Goal: Task Accomplishment & Management: Use online tool/utility

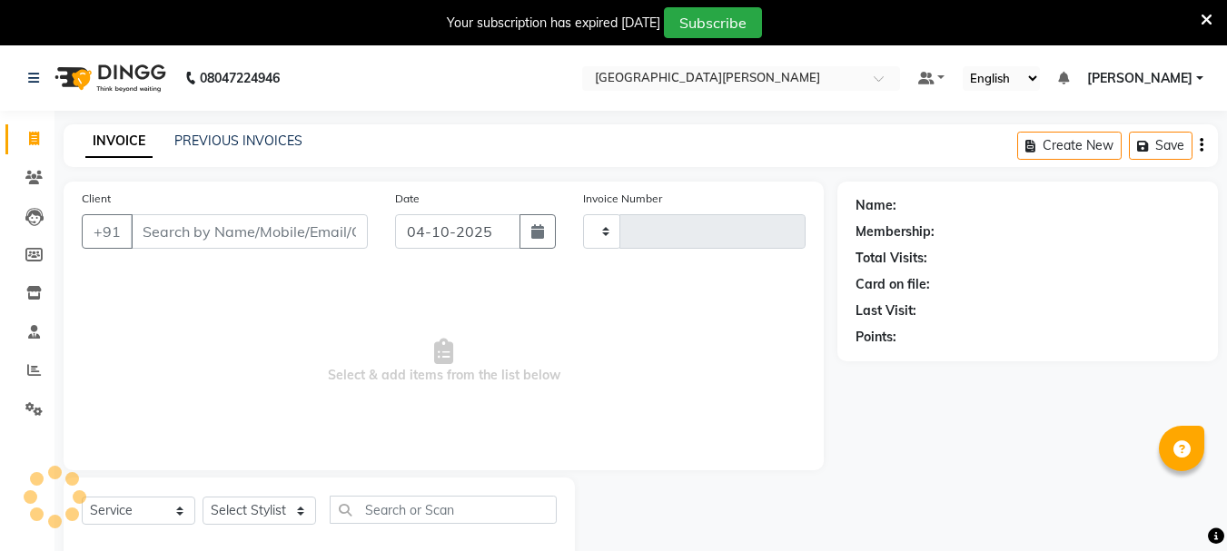
select select "service"
type input "3074"
select select "911"
click at [23, 176] on span at bounding box center [34, 178] width 32 height 21
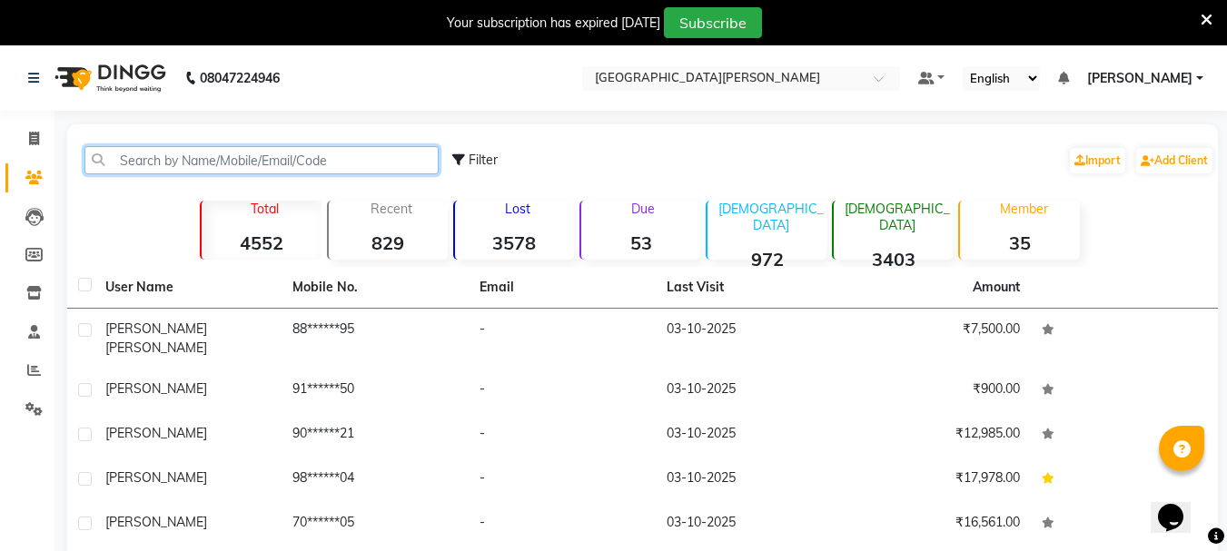
click at [188, 161] on input "text" at bounding box center [261, 160] width 354 height 28
click at [164, 155] on input "text" at bounding box center [261, 160] width 354 height 28
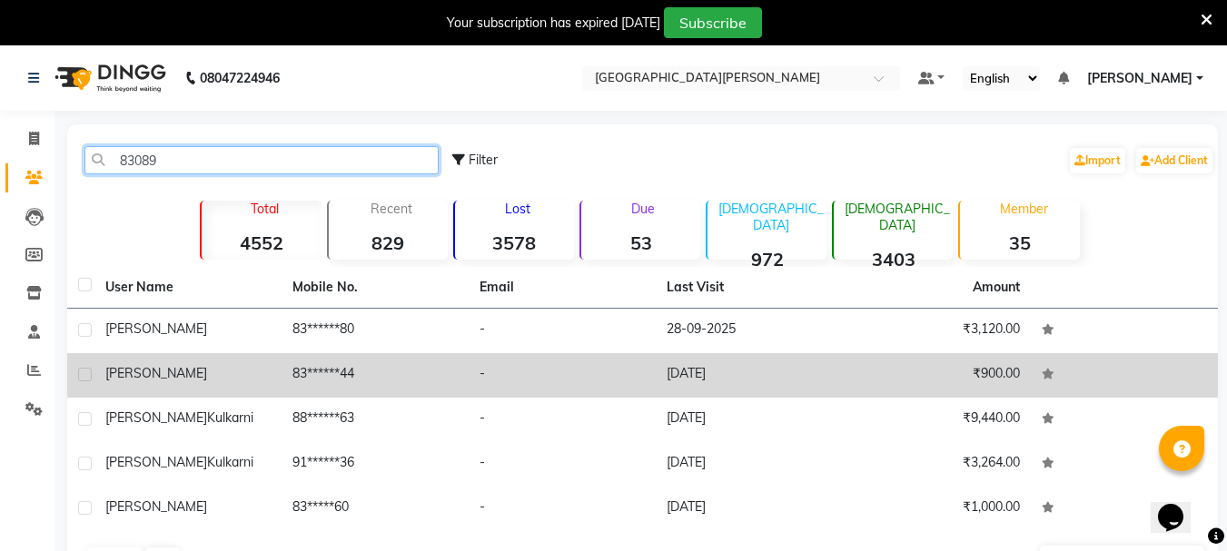
type input "83089"
click at [242, 367] on div "[PERSON_NAME]" at bounding box center [187, 373] width 165 height 19
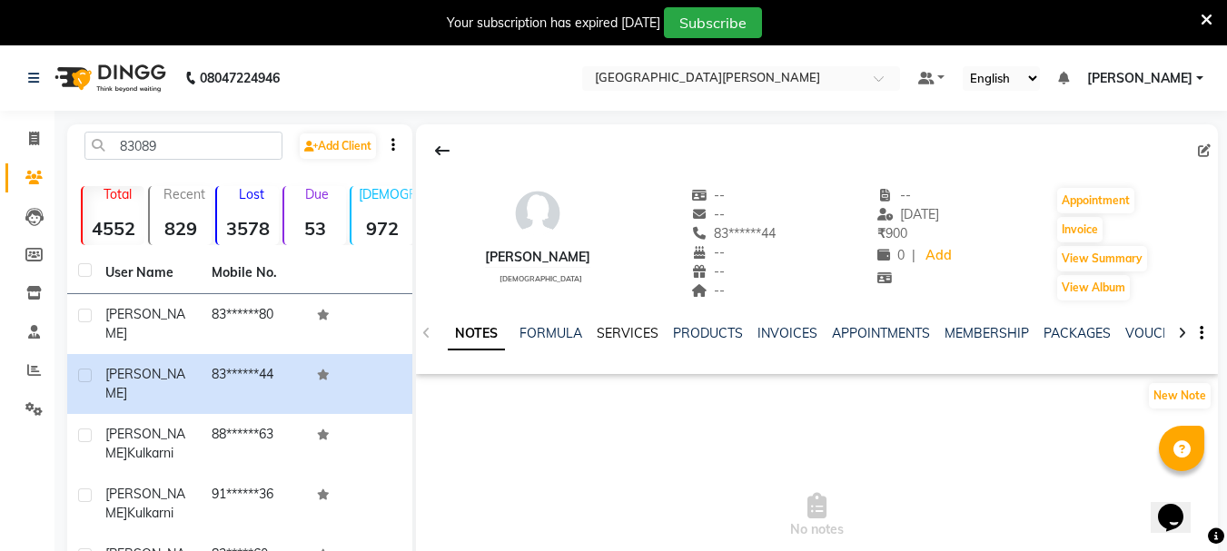
click at [626, 339] on link "SERVICES" at bounding box center [628, 333] width 62 height 16
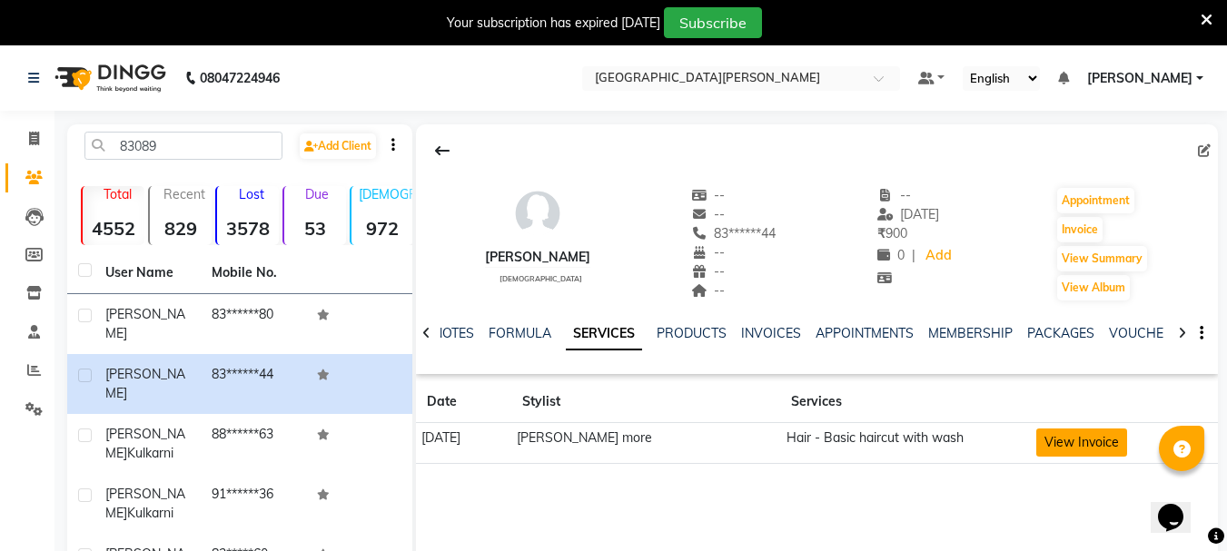
click at [1063, 432] on button "View Invoice" at bounding box center [1081, 443] width 91 height 28
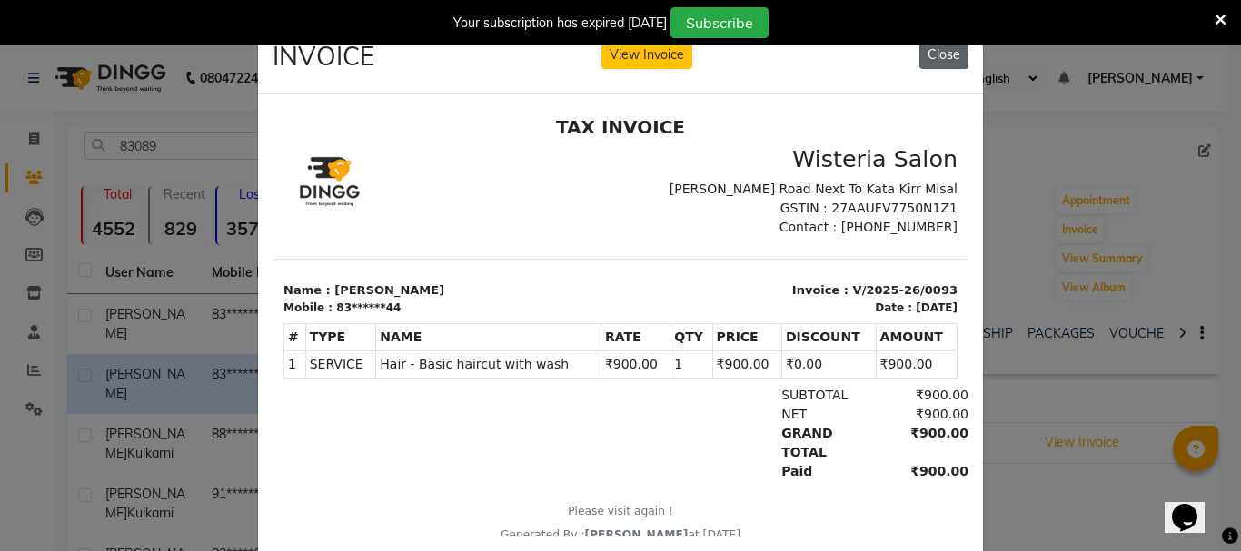
click at [945, 53] on button "Close" at bounding box center [943, 55] width 49 height 28
